Goal: Find specific page/section

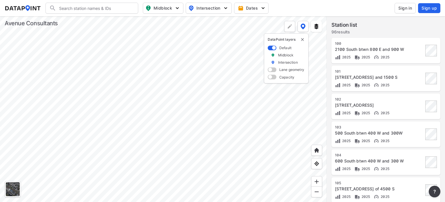
click at [360, 50] on div "2100 South btwn 800 E and 900 W" at bounding box center [379, 49] width 89 height 6
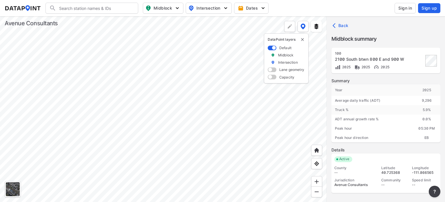
click at [311, 134] on div at bounding box center [163, 108] width 327 height 185
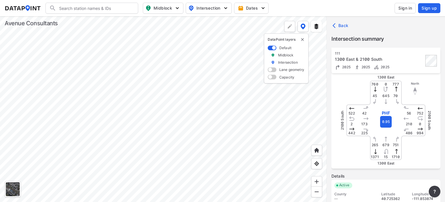
scroll to position [77, 0]
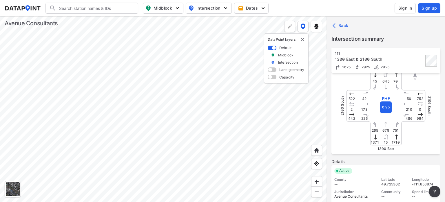
click at [276, 123] on div at bounding box center [163, 108] width 327 height 185
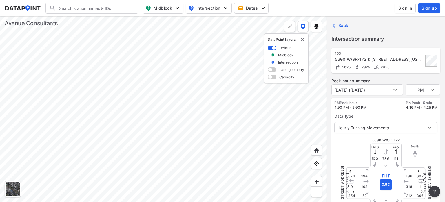
click at [290, 186] on div at bounding box center [163, 108] width 327 height 185
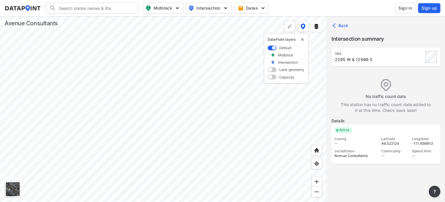
click at [273, 189] on div at bounding box center [163, 108] width 327 height 185
click at [222, 80] on div at bounding box center [163, 108] width 327 height 185
click at [220, 128] on div at bounding box center [163, 108] width 327 height 185
click at [17, 187] on div at bounding box center [13, 189] width 14 height 14
click at [210, 64] on div at bounding box center [163, 108] width 327 height 185
